Goal: Check status: Check status

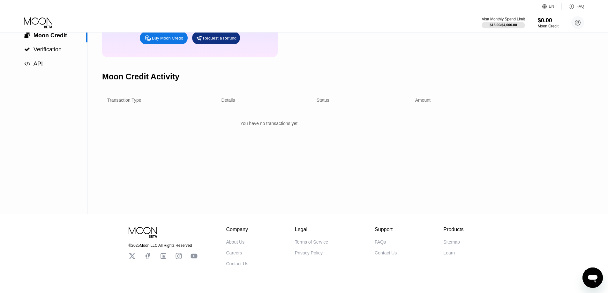
scroll to position [98, 0]
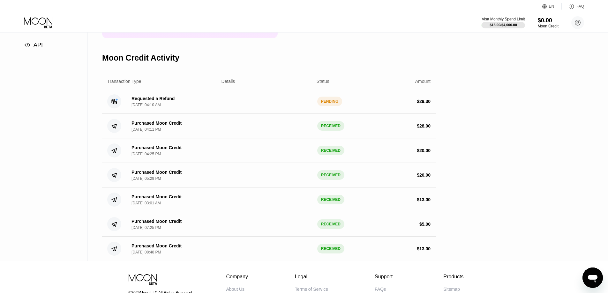
click at [114, 104] on icon at bounding box center [114, 101] width 5 height 5
click at [112, 104] on icon at bounding box center [114, 101] width 5 height 5
click at [111, 108] on circle at bounding box center [114, 101] width 14 height 14
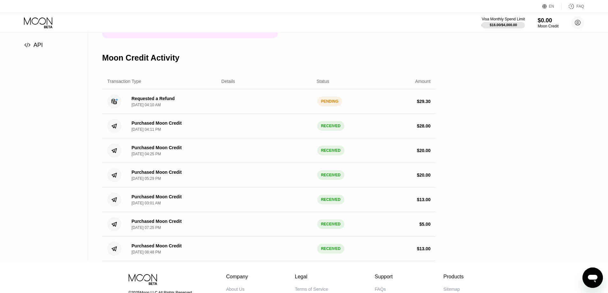
click at [118, 108] on circle at bounding box center [114, 101] width 14 height 14
click at [129, 112] on div "Requested a Refund Sep 19, 2025, 04:10 AM PENDING $ 29.30" at bounding box center [268, 101] width 333 height 25
click at [141, 107] on div "[DATE] 04:10 AM" at bounding box center [145, 105] width 29 height 4
drag, startPoint x: 141, startPoint y: 110, endPoint x: 170, endPoint y: 114, distance: 29.0
click at [161, 107] on div "[DATE] 04:10 AM" at bounding box center [145, 105] width 29 height 4
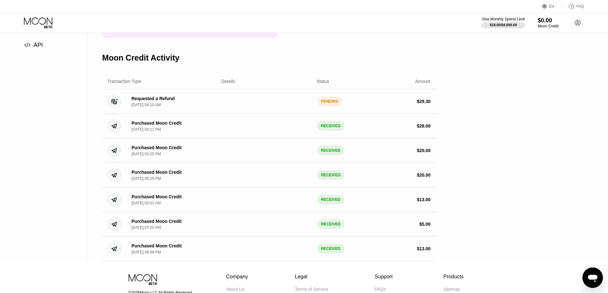
drag, startPoint x: 170, startPoint y: 114, endPoint x: 178, endPoint y: 113, distance: 8.4
click at [171, 107] on div "Requested a Refund [DATE] 04:10 AM" at bounding box center [152, 101] width 43 height 11
click at [330, 106] on div "PENDING" at bounding box center [329, 102] width 25 height 10
click at [53, 107] on div "Settings  Profile  Rewards  Limits  Moon Credit  Verification  API" at bounding box center [44, 98] width 88 height 327
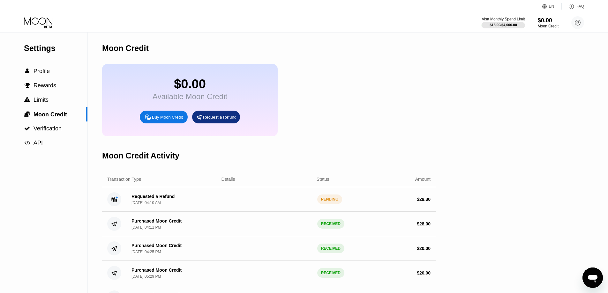
click at [324, 204] on div "PENDING" at bounding box center [329, 200] width 25 height 10
click at [329, 204] on div "PENDING" at bounding box center [329, 200] width 25 height 10
click at [405, 210] on div "Requested a Refund [DATE] 04:10 AM PENDING $ 29.30" at bounding box center [268, 199] width 333 height 25
click at [498, 26] on div "$18.00 / $4,000.00" at bounding box center [503, 25] width 28 height 4
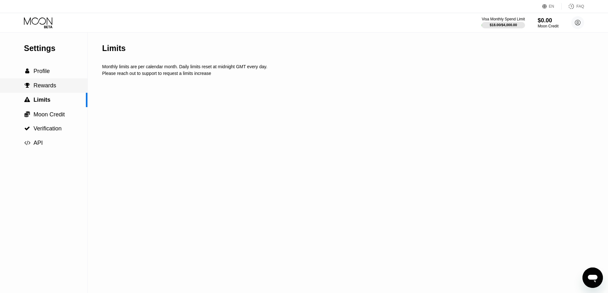
click at [31, 85] on div " Rewards" at bounding box center [40, 85] width 32 height 7
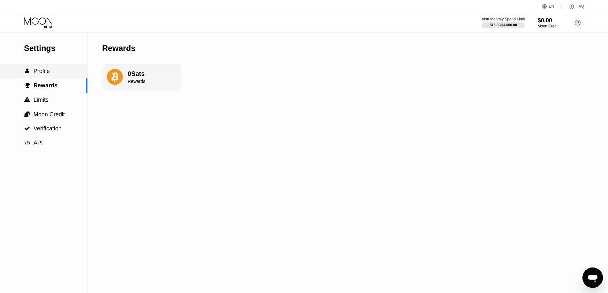
click at [38, 74] on span "Profile" at bounding box center [41, 71] width 16 height 6
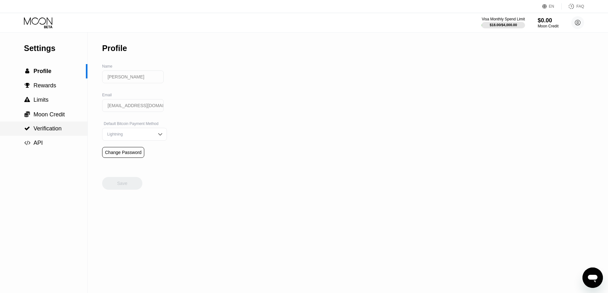
click at [36, 125] on div " Verification" at bounding box center [43, 129] width 87 height 14
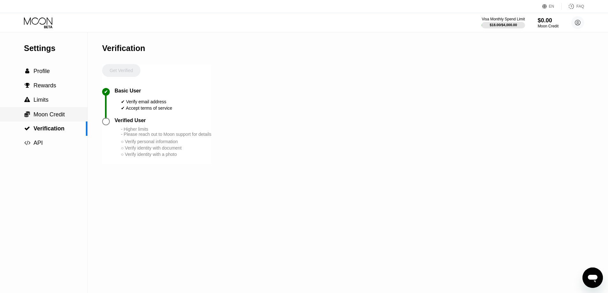
click at [36, 122] on div " Moon Credit" at bounding box center [43, 114] width 87 height 14
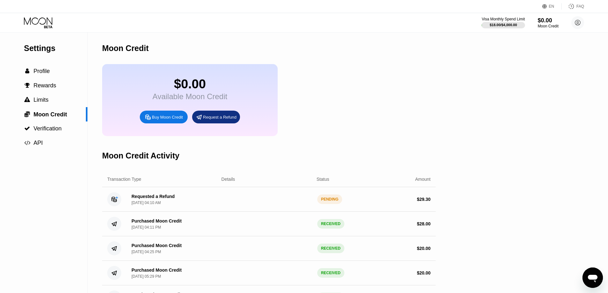
drag, startPoint x: 319, startPoint y: 215, endPoint x: 306, endPoint y: 220, distance: 14.2
click at [306, 220] on div "Transaction Type Details Status Amount Requested a Refund [DATE] 04:10 AM PENDI…" at bounding box center [268, 266] width 333 height 188
click at [332, 148] on div "Moon Credit Activity" at bounding box center [268, 156] width 333 height 32
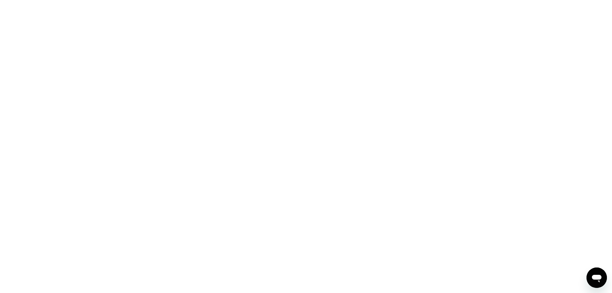
click at [218, 117] on div at bounding box center [306, 146] width 612 height 293
click at [314, 106] on div at bounding box center [306, 146] width 612 height 293
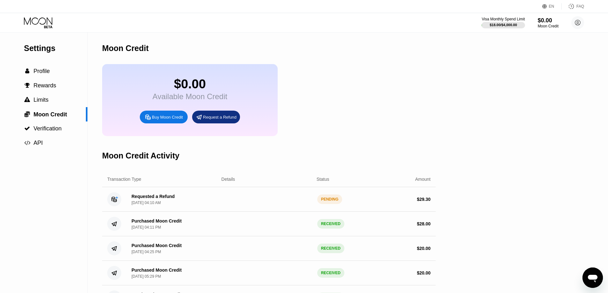
click at [331, 204] on div "PENDING" at bounding box center [329, 200] width 25 height 10
click at [329, 204] on div "PENDING" at bounding box center [329, 200] width 25 height 10
click at [328, 204] on div "PENDING" at bounding box center [329, 200] width 25 height 10
click at [528, 203] on div "Settings  Profile  Rewards  Limits  Moon Credit  Verification  API Moon C…" at bounding box center [304, 196] width 608 height 327
click at [532, 251] on div "Settings  Profile  Rewards  Limits  Moon Credit  Verification  API Moon C…" at bounding box center [304, 196] width 608 height 327
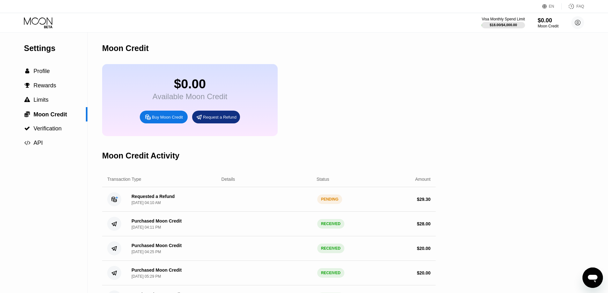
click at [586, 146] on div "Settings  Profile  Rewards  Limits  Moon Credit  Verification  API Moon C…" at bounding box center [304, 196] width 608 height 327
click at [327, 204] on div "PENDING" at bounding box center [329, 200] width 25 height 10
drag, startPoint x: 134, startPoint y: 212, endPoint x: 95, endPoint y: 203, distance: 40.4
click at [130, 205] on div "Requested a Refund [DATE] 04:10 AM" at bounding box center [150, 199] width 48 height 11
drag, startPoint x: 92, startPoint y: 202, endPoint x: 109, endPoint y: 202, distance: 17.9
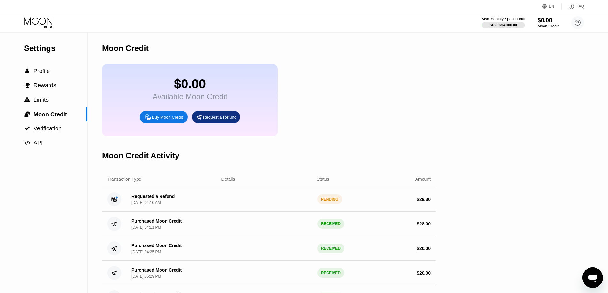
click at [92, 202] on div "Settings  Profile  Rewards  Limits  Moon Credit  Verification  API Moon C…" at bounding box center [304, 196] width 608 height 327
click at [111, 204] on circle at bounding box center [114, 199] width 14 height 14
click at [112, 204] on circle at bounding box center [114, 199] width 14 height 14
click at [120, 204] on circle at bounding box center [114, 199] width 14 height 14
drag, startPoint x: 134, startPoint y: 205, endPoint x: 151, endPoint y: 210, distance: 17.7
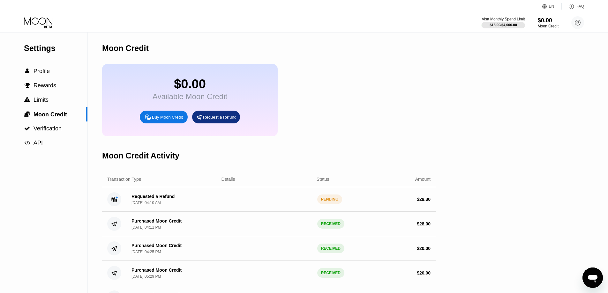
click at [148, 205] on div "Requested a Refund [DATE] 04:10 AM" at bounding box center [150, 199] width 48 height 11
drag, startPoint x: 163, startPoint y: 214, endPoint x: 270, endPoint y: 220, distance: 107.0
click at [252, 223] on div "Transaction Type Details Status Amount Requested a Refund [DATE] 04:10 AM PENDI…" at bounding box center [268, 266] width 333 height 188
drag, startPoint x: 307, startPoint y: 216, endPoint x: 314, endPoint y: 214, distance: 7.7
click at [307, 212] on div "Requested a Refund [DATE] 04:10 AM PENDING $ 29.30" at bounding box center [268, 199] width 333 height 25
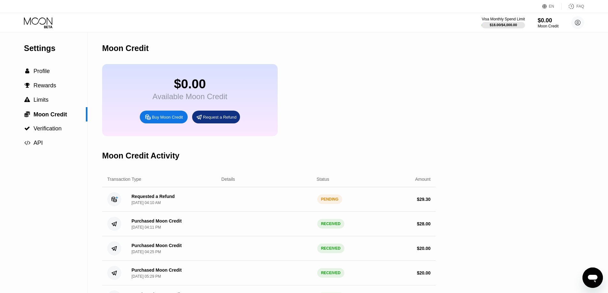
click at [338, 204] on div "PENDING" at bounding box center [329, 200] width 25 height 10
drag, startPoint x: 344, startPoint y: 207, endPoint x: 367, endPoint y: 204, distance: 23.1
click at [365, 205] on div "Requested a Refund [DATE] 04:10 AM PENDING $ 29.30" at bounding box center [268, 199] width 333 height 25
drag, startPoint x: 418, startPoint y: 195, endPoint x: 424, endPoint y: 201, distance: 7.9
click at [418, 195] on div "Requested a Refund [DATE] 04:10 AM PENDING $ 29.30" at bounding box center [268, 199] width 333 height 25
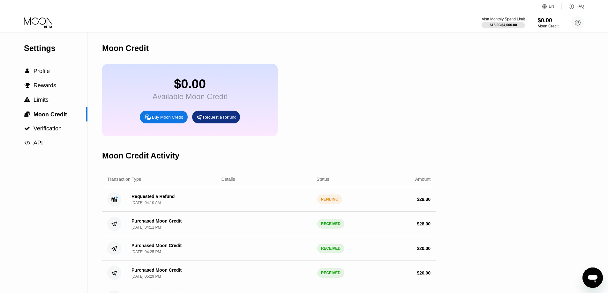
click at [433, 211] on div "Requested a Refund [DATE] 04:10 AM PENDING $ 29.30" at bounding box center [268, 199] width 333 height 25
